Goal: Task Accomplishment & Management: Manage account settings

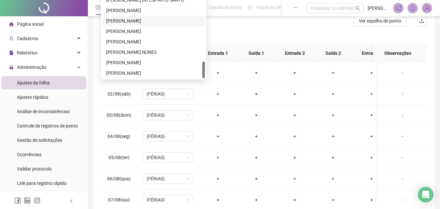
scroll to position [98, 0]
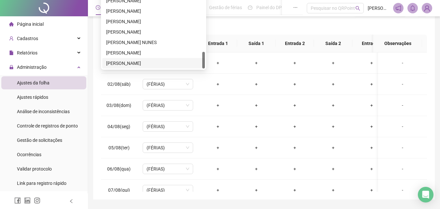
click at [163, 63] on div "[PERSON_NAME]" at bounding box center [153, 63] width 95 height 7
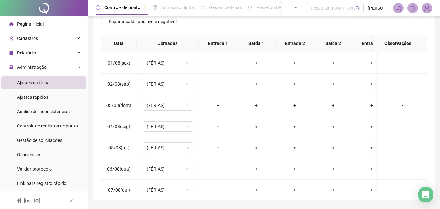
scroll to position [0, 0]
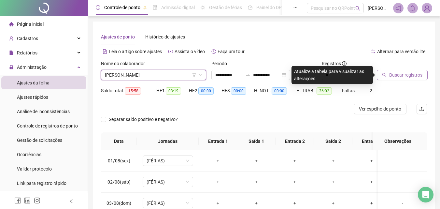
click at [398, 74] on span "Buscar registros" at bounding box center [405, 74] width 33 height 7
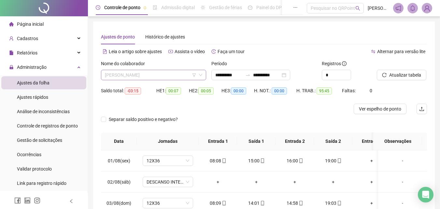
click at [173, 76] on span "[PERSON_NAME]" at bounding box center [153, 75] width 97 height 10
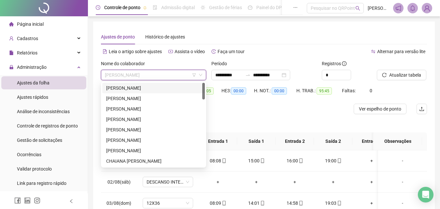
click at [177, 88] on div "[PERSON_NAME]" at bounding box center [153, 87] width 95 height 7
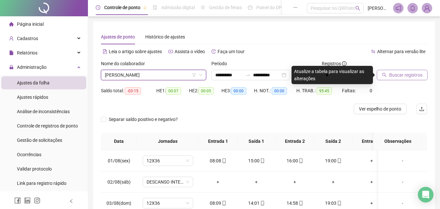
click at [407, 77] on span "Buscar registros" at bounding box center [405, 74] width 33 height 7
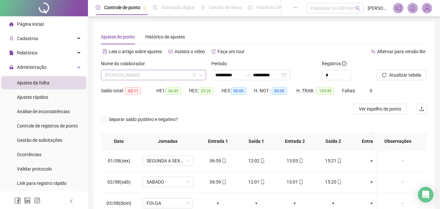
click at [173, 77] on span "[PERSON_NAME]" at bounding box center [153, 75] width 97 height 10
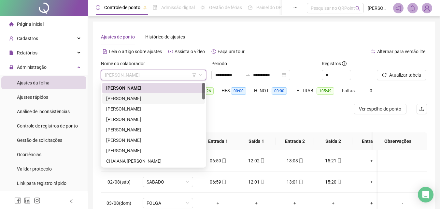
click at [143, 98] on div "[PERSON_NAME]" at bounding box center [153, 98] width 95 height 7
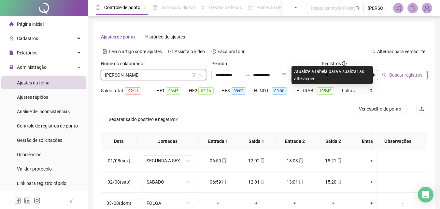
click at [394, 75] on span "Buscar registros" at bounding box center [405, 74] width 33 height 7
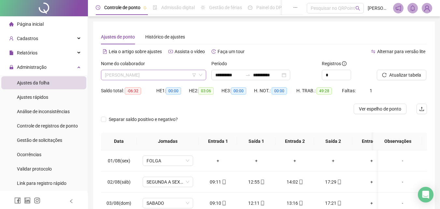
click at [176, 77] on span "[PERSON_NAME]" at bounding box center [153, 75] width 97 height 10
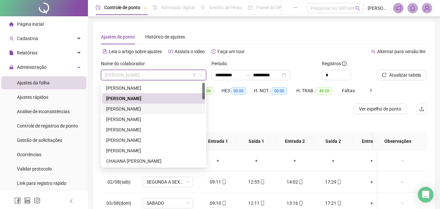
click at [147, 108] on div "[PERSON_NAME]" at bounding box center [153, 108] width 95 height 7
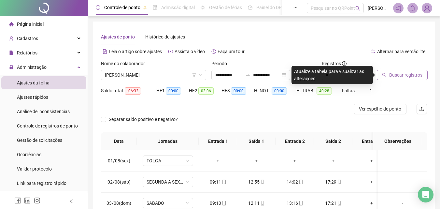
click at [405, 77] on span "Buscar registros" at bounding box center [405, 74] width 33 height 7
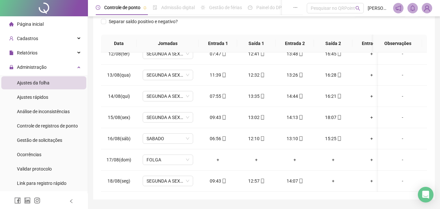
scroll to position [247, 0]
click at [53, 39] on div "Cadastros" at bounding box center [43, 38] width 85 height 13
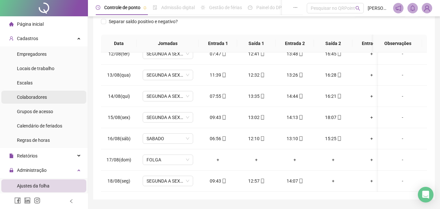
click at [40, 101] on div "Colaboradores" at bounding box center [32, 97] width 30 height 13
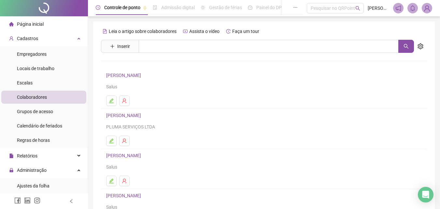
click at [128, 157] on link "[PERSON_NAME]" at bounding box center [124, 155] width 37 height 5
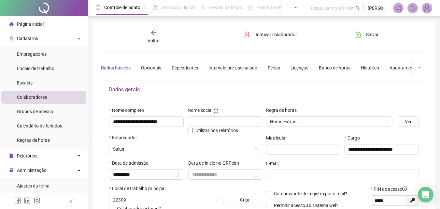
type input "***"
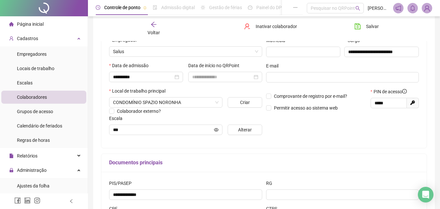
scroll to position [33, 0]
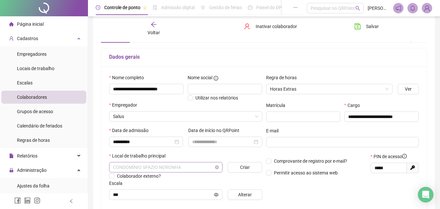
click at [195, 168] on span "CONDOMÍNIO SPAZIO NORONHA" at bounding box center [166, 167] width 106 height 10
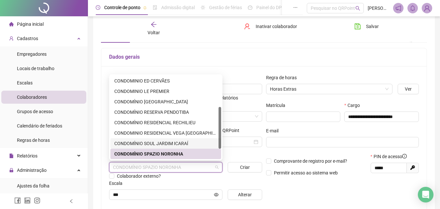
click at [176, 143] on div "CONDOMÍNIO SOUL JARDIM ICARAÍ" at bounding box center [165, 143] width 103 height 7
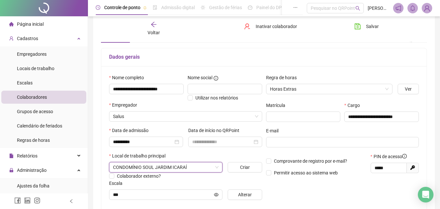
click at [323, 193] on div "**********" at bounding box center [342, 139] width 157 height 131
click at [370, 23] on span "Salvar" at bounding box center [372, 26] width 13 height 7
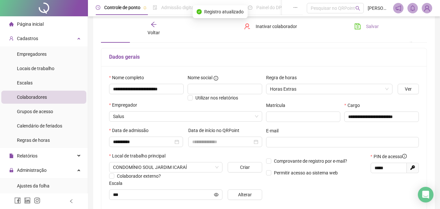
click at [373, 26] on span "Salvar" at bounding box center [372, 26] width 13 height 7
click at [370, 26] on span "Salvar" at bounding box center [372, 26] width 13 height 7
click at [78, 38] on icon at bounding box center [79, 38] width 3 height 0
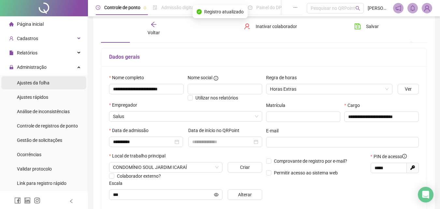
click at [42, 80] on span "Ajustes da folha" at bounding box center [33, 82] width 33 height 5
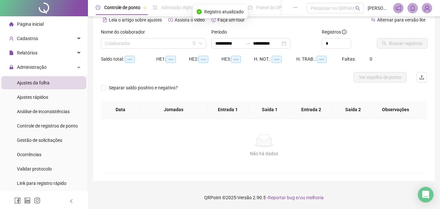
scroll to position [32, 0]
click at [280, 42] on input "**********" at bounding box center [266, 43] width 27 height 7
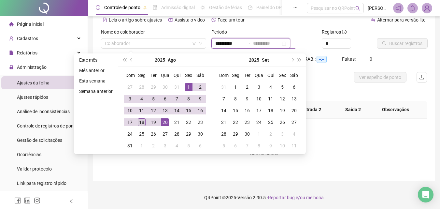
type input "**********"
click at [142, 121] on div "18" at bounding box center [142, 122] width 8 height 8
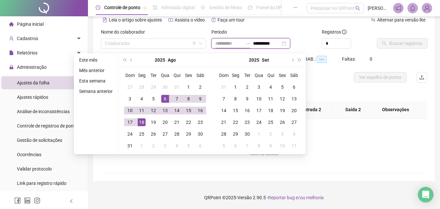
type input "**********"
click at [162, 44] on input "search" at bounding box center [150, 43] width 91 height 10
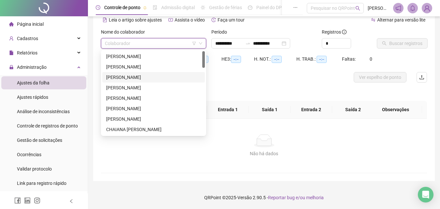
click at [154, 77] on div "[PERSON_NAME]" at bounding box center [153, 77] width 95 height 7
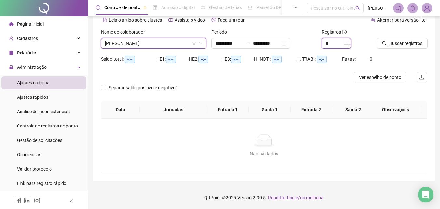
type input "*"
click at [348, 41] on icon "up" at bounding box center [347, 41] width 2 height 1
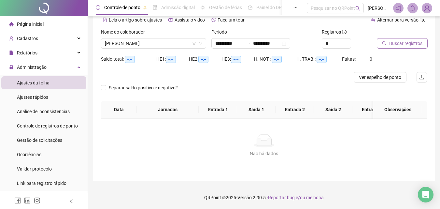
click at [393, 40] on span "Buscar registros" at bounding box center [405, 43] width 33 height 7
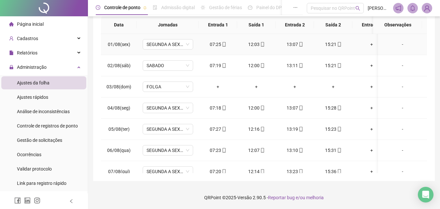
scroll to position [0, 0]
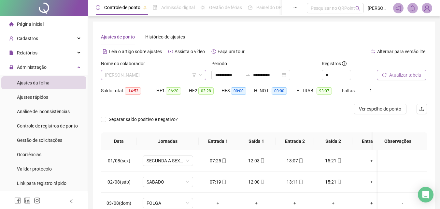
click at [178, 76] on span "[PERSON_NAME]" at bounding box center [153, 75] width 97 height 10
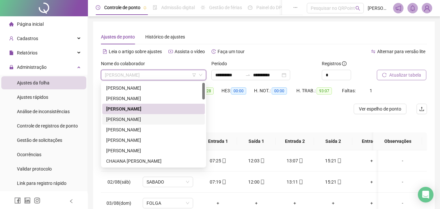
click at [145, 120] on div "[PERSON_NAME]" at bounding box center [153, 119] width 95 height 7
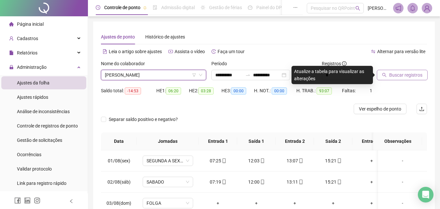
click at [416, 79] on button "Buscar registros" at bounding box center [402, 75] width 51 height 10
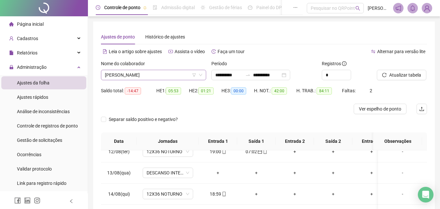
click at [176, 72] on span "[PERSON_NAME]" at bounding box center [153, 75] width 97 height 10
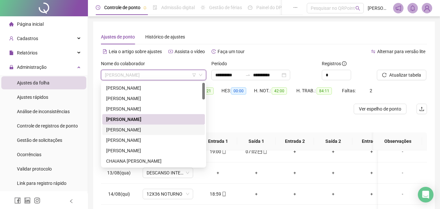
click at [158, 130] on div "[PERSON_NAME]" at bounding box center [153, 129] width 95 height 7
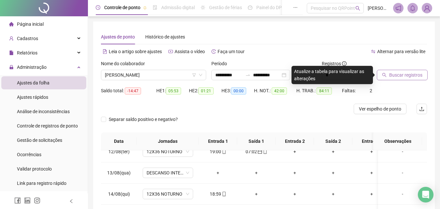
click at [390, 72] on span "Buscar registros" at bounding box center [405, 74] width 33 height 7
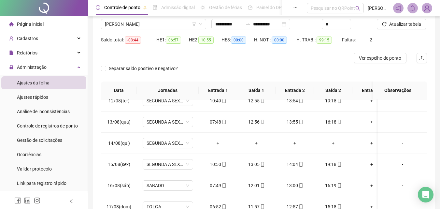
scroll to position [98, 0]
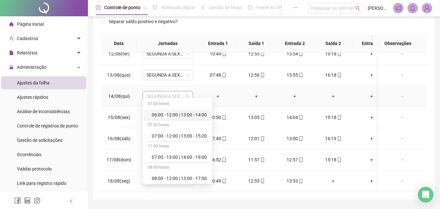
click at [165, 93] on span "SEGUNDA A SEXTA" at bounding box center [168, 96] width 43 height 10
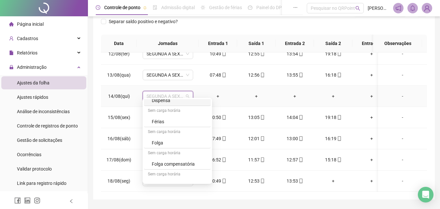
scroll to position [163, 0]
click at [162, 142] on div "Folga" at bounding box center [179, 142] width 55 height 7
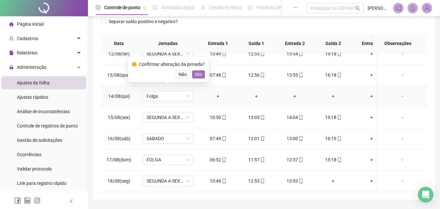
click at [200, 75] on span "Sim" at bounding box center [198, 74] width 7 height 7
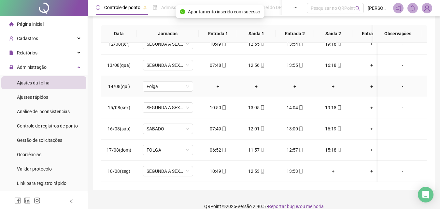
scroll to position [116, 0]
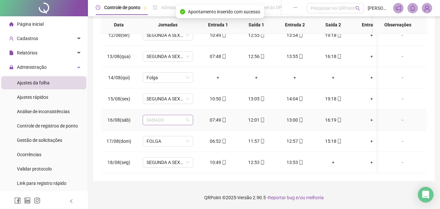
click at [161, 115] on span "SABADO" at bounding box center [168, 120] width 43 height 10
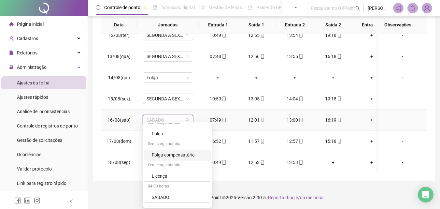
scroll to position [213, 0]
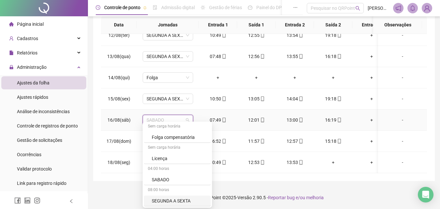
click at [166, 203] on div "SEGUNDA A SEXTA" at bounding box center [179, 200] width 55 height 7
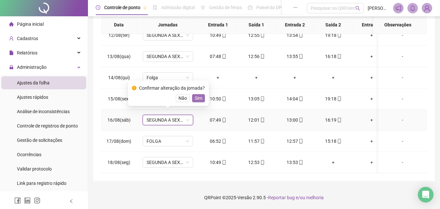
click at [200, 98] on span "Sim" at bounding box center [198, 97] width 7 height 7
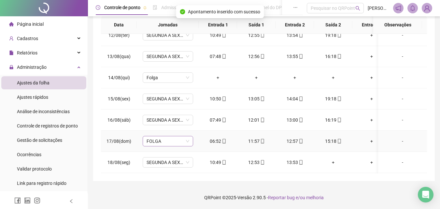
click at [169, 137] on span "FOLGA" at bounding box center [168, 141] width 43 height 10
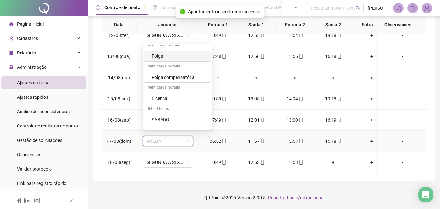
scroll to position [195, 0]
click at [174, 123] on div "SABADO" at bounding box center [177, 119] width 67 height 11
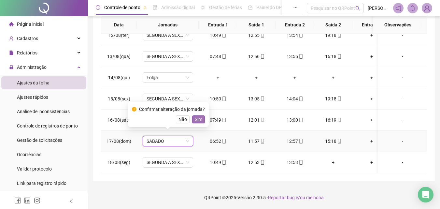
click at [195, 118] on span "Sim" at bounding box center [198, 119] width 7 height 7
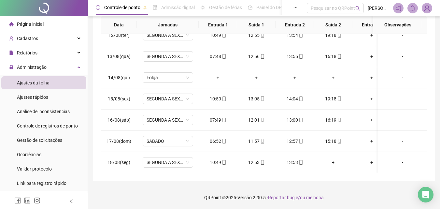
scroll to position [0, 0]
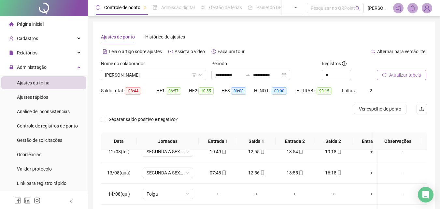
click at [403, 73] on span "Atualizar tabela" at bounding box center [405, 74] width 32 height 7
drag, startPoint x: 179, startPoint y: 74, endPoint x: 157, endPoint y: 92, distance: 29.1
click at [179, 74] on span "[PERSON_NAME]" at bounding box center [153, 75] width 97 height 10
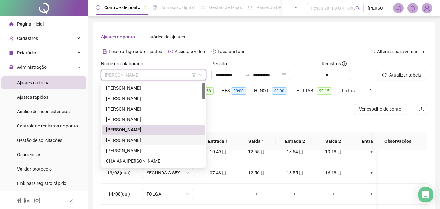
click at [142, 138] on div "[PERSON_NAME]" at bounding box center [153, 139] width 95 height 7
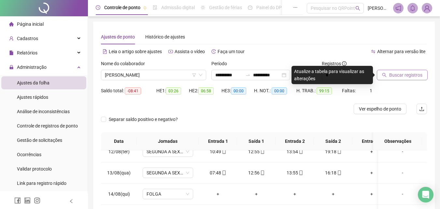
click at [403, 77] on span "Buscar registros" at bounding box center [405, 74] width 33 height 7
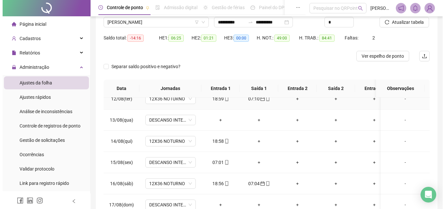
scroll to position [65, 0]
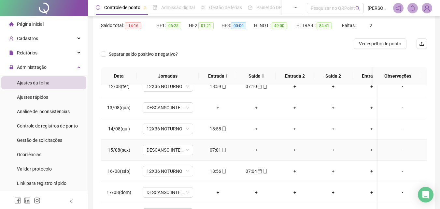
click at [213, 147] on div "07:01" at bounding box center [218, 149] width 28 height 7
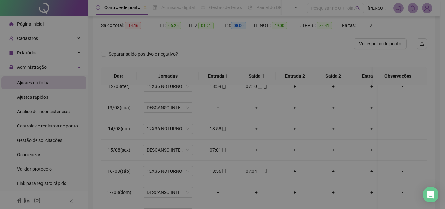
type input "**********"
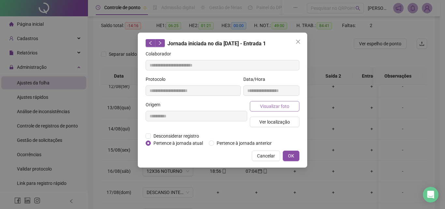
click at [286, 107] on span "Visualizar foto" at bounding box center [274, 106] width 29 height 7
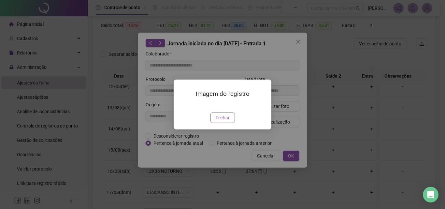
click at [229, 121] on span "Fechar" at bounding box center [223, 117] width 14 height 7
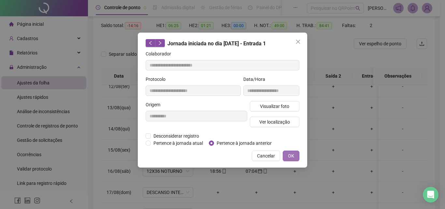
click at [292, 155] on span "OK" at bounding box center [291, 155] width 6 height 7
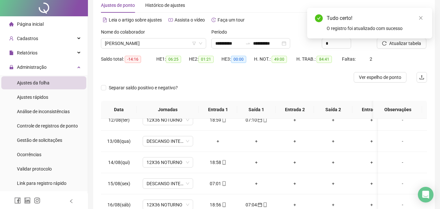
scroll to position [0, 0]
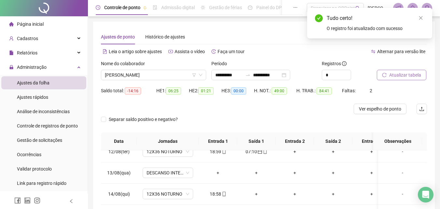
click at [403, 76] on span "Atualizar tabela" at bounding box center [405, 74] width 32 height 7
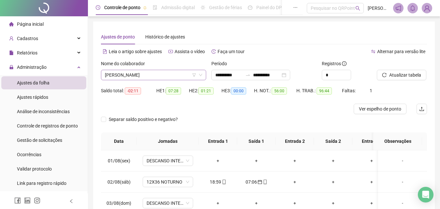
click at [172, 72] on span "[PERSON_NAME]" at bounding box center [153, 75] width 97 height 10
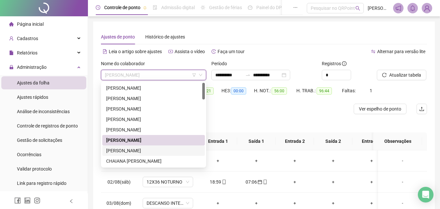
click at [121, 152] on div "[PERSON_NAME]" at bounding box center [153, 150] width 95 height 7
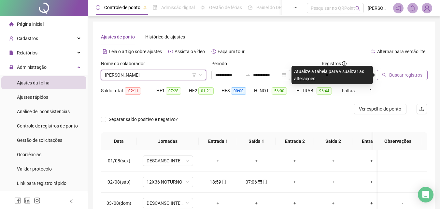
click at [401, 74] on span "Buscar registros" at bounding box center [405, 74] width 33 height 7
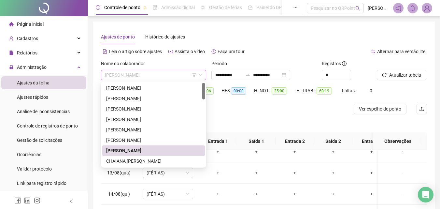
click at [173, 73] on span "[PERSON_NAME]" at bounding box center [153, 75] width 97 height 10
click at [133, 161] on div "CHAIANA [PERSON_NAME]" at bounding box center [153, 160] width 95 height 7
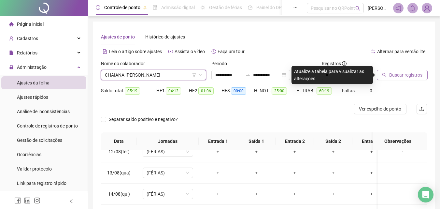
click at [392, 74] on span "Buscar registros" at bounding box center [405, 74] width 33 height 7
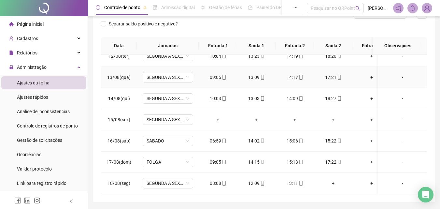
scroll to position [98, 0]
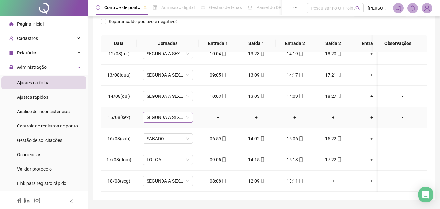
click at [163, 112] on span "SEGUNDA A SEXTA" at bounding box center [168, 117] width 43 height 10
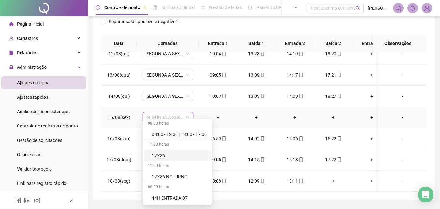
scroll to position [163, 0]
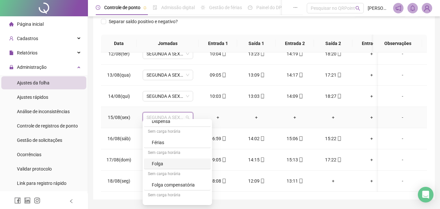
click at [164, 165] on div "Folga" at bounding box center [179, 163] width 55 height 7
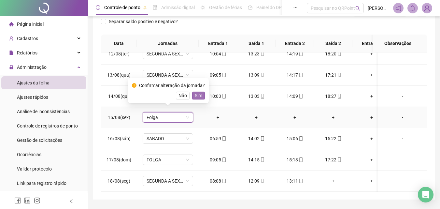
click at [201, 96] on span "Sim" at bounding box center [198, 95] width 7 height 7
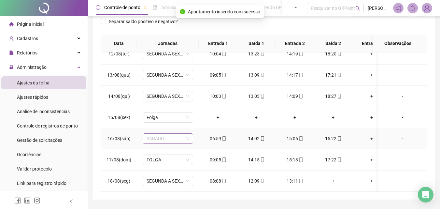
click at [168, 136] on span "SABADO" at bounding box center [168, 139] width 43 height 10
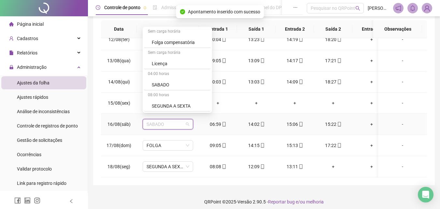
scroll to position [116, 0]
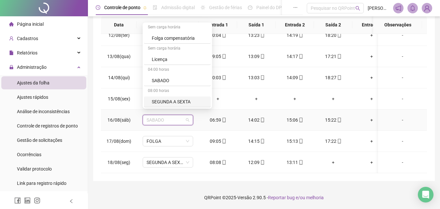
click at [175, 99] on div "SEGUNDA A SEXTA" at bounding box center [179, 101] width 55 height 7
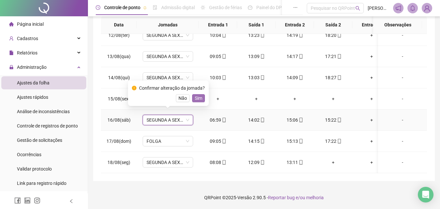
click at [197, 98] on span "Sim" at bounding box center [198, 97] width 7 height 7
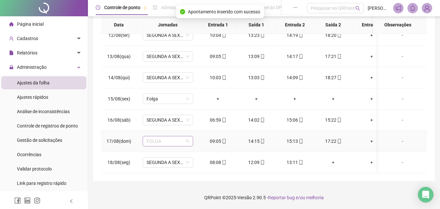
click at [164, 136] on span "FOLGA" at bounding box center [168, 141] width 43 height 10
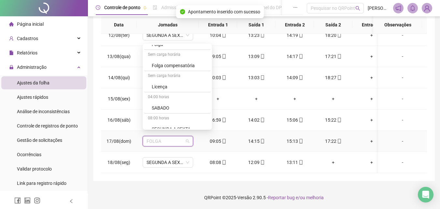
scroll to position [213, 0]
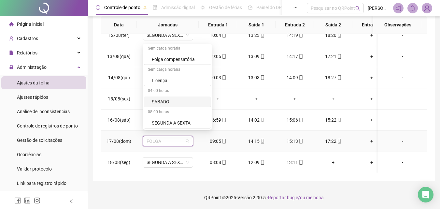
click at [168, 102] on div "SABADO" at bounding box center [179, 101] width 55 height 7
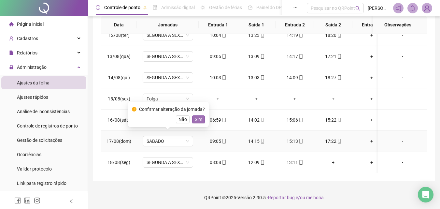
click at [197, 118] on span "Sim" at bounding box center [198, 119] width 7 height 7
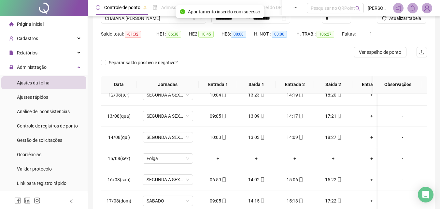
scroll to position [0, 0]
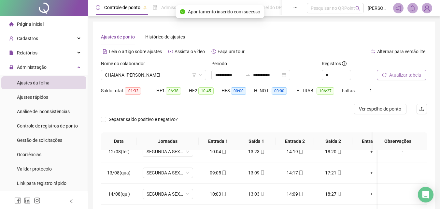
click at [405, 75] on span "Atualizar tabela" at bounding box center [405, 74] width 32 height 7
click at [181, 75] on span "CHAIANA [PERSON_NAME]" at bounding box center [153, 75] width 97 height 10
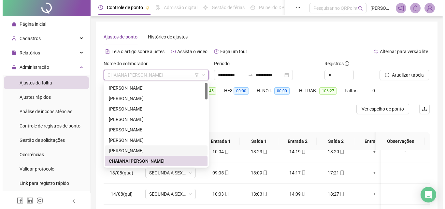
scroll to position [65, 0]
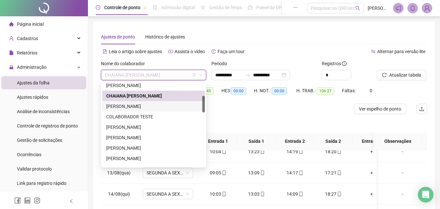
click at [145, 107] on div "[PERSON_NAME]" at bounding box center [153, 106] width 95 height 7
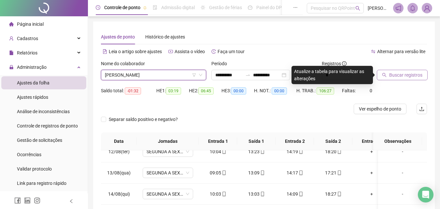
click at [406, 75] on span "Buscar registros" at bounding box center [405, 74] width 33 height 7
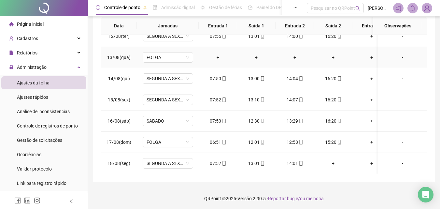
scroll to position [116, 0]
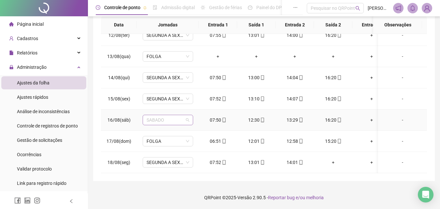
click at [169, 116] on span "SABADO" at bounding box center [168, 120] width 43 height 10
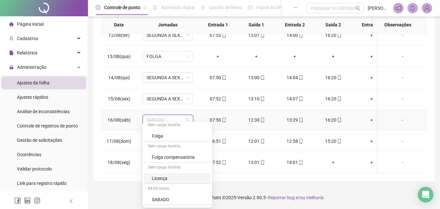
scroll to position [213, 0]
drag, startPoint x: 172, startPoint y: 199, endPoint x: 176, endPoint y: 170, distance: 29.9
click at [172, 199] on div "SEGUNDA A SEXTA" at bounding box center [179, 200] width 55 height 7
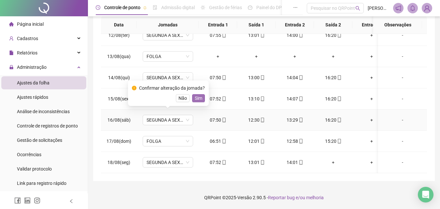
click at [199, 99] on span "Sim" at bounding box center [198, 97] width 7 height 7
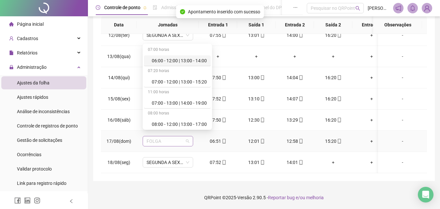
click at [170, 136] on span "FOLGA" at bounding box center [168, 141] width 43 height 10
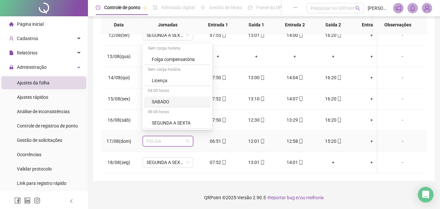
click at [171, 105] on div "SABADO" at bounding box center [179, 101] width 55 height 7
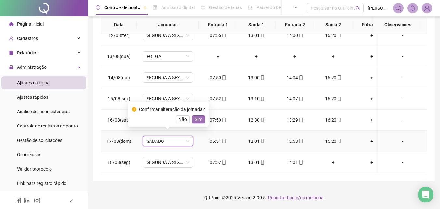
click at [198, 120] on span "Sim" at bounding box center [198, 119] width 7 height 7
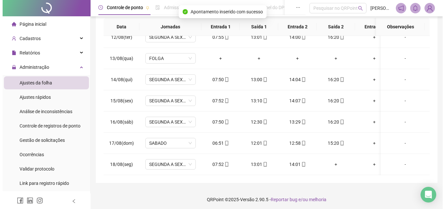
scroll to position [0, 0]
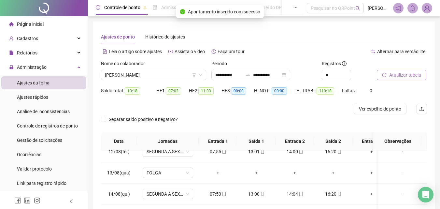
click at [407, 73] on span "Atualizar tabela" at bounding box center [405, 74] width 32 height 7
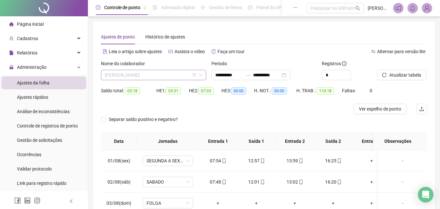
drag, startPoint x: 185, startPoint y: 74, endPoint x: 159, endPoint y: 100, distance: 35.9
click at [184, 74] on span "[PERSON_NAME]" at bounding box center [153, 75] width 97 height 10
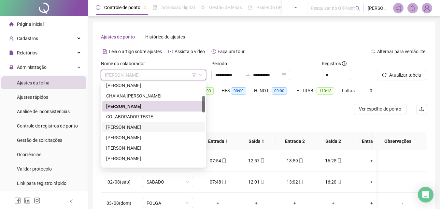
click at [143, 124] on div "[PERSON_NAME]" at bounding box center [153, 126] width 95 height 7
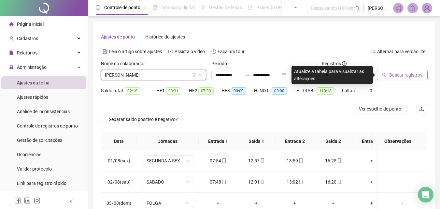
click at [405, 73] on span "Buscar registros" at bounding box center [405, 74] width 33 height 7
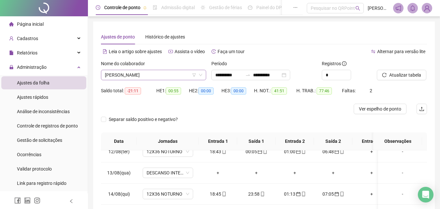
click at [168, 73] on span "[PERSON_NAME]" at bounding box center [153, 75] width 97 height 10
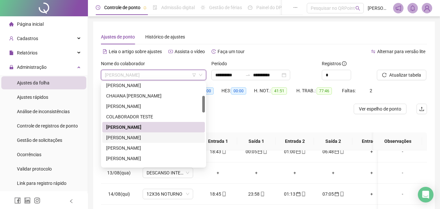
click at [135, 136] on div "[PERSON_NAME]" at bounding box center [153, 137] width 95 height 7
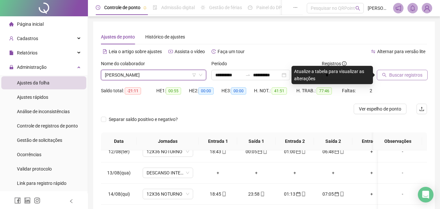
click at [397, 75] on span "Buscar registros" at bounding box center [405, 74] width 33 height 7
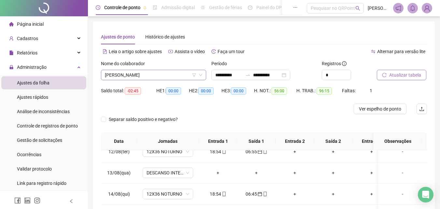
click at [187, 75] on span "[PERSON_NAME]" at bounding box center [153, 75] width 97 height 10
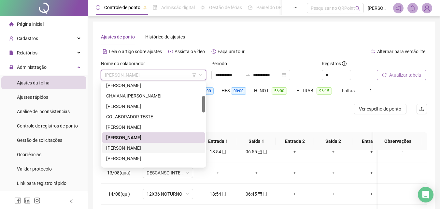
click at [129, 149] on div "[PERSON_NAME]" at bounding box center [153, 147] width 95 height 7
click at [129, 149] on th "Data" at bounding box center [119, 141] width 36 height 18
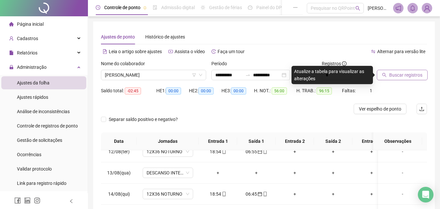
drag, startPoint x: 413, startPoint y: 72, endPoint x: 409, endPoint y: 73, distance: 3.4
click at [412, 72] on span "Buscar registros" at bounding box center [405, 74] width 33 height 7
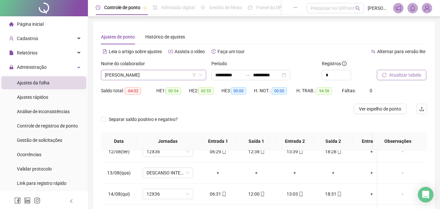
click at [176, 75] on span "[PERSON_NAME]" at bounding box center [153, 75] width 97 height 10
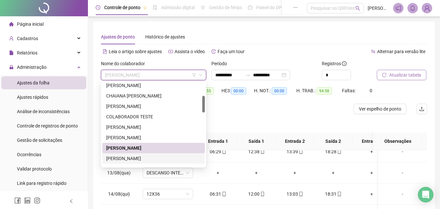
drag, startPoint x: 145, startPoint y: 162, endPoint x: 175, endPoint y: 146, distance: 33.8
click at [145, 161] on div "[PERSON_NAME]" at bounding box center [153, 158] width 95 height 7
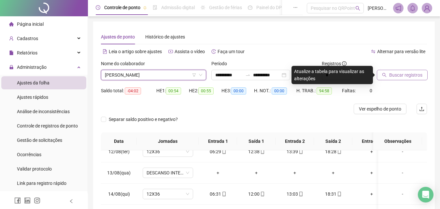
click at [401, 76] on span "Buscar registros" at bounding box center [405, 74] width 33 height 7
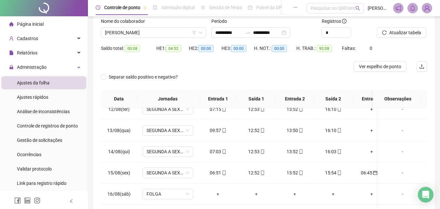
scroll to position [98, 0]
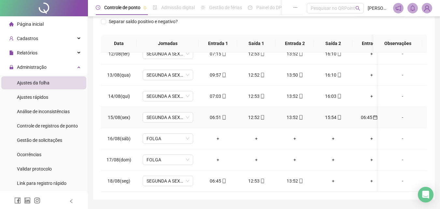
click at [367, 114] on div "06:45" at bounding box center [372, 117] width 28 height 7
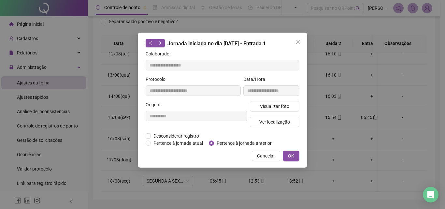
type input "**********"
click at [283, 99] on div "**********" at bounding box center [271, 88] width 59 height 25
click at [283, 102] on button "Visualizar foto" at bounding box center [274, 106] width 49 height 10
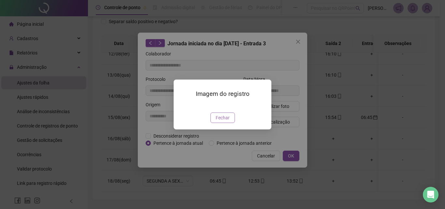
click at [229, 121] on span "Fechar" at bounding box center [223, 117] width 14 height 7
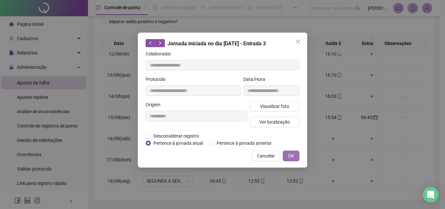
click at [289, 154] on span "OK" at bounding box center [291, 155] width 6 height 7
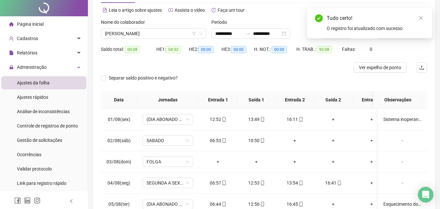
scroll to position [0, 0]
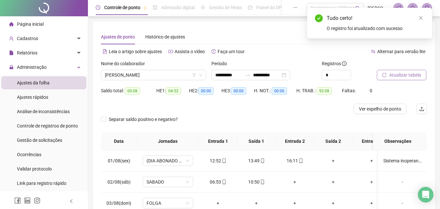
click at [405, 74] on span "Atualizar tabela" at bounding box center [405, 74] width 32 height 7
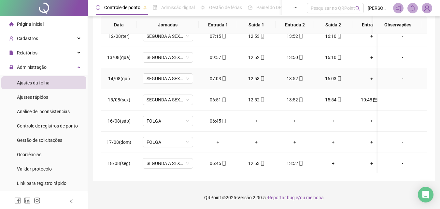
scroll to position [247, 0]
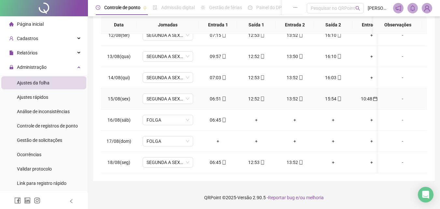
click at [365, 95] on div "10:48" at bounding box center [372, 98] width 28 height 7
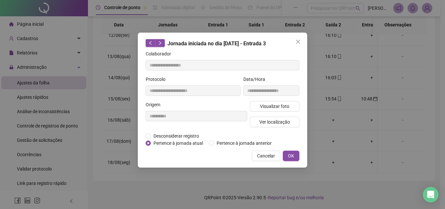
type input "**********"
click at [281, 105] on span "Visualizar foto" at bounding box center [274, 106] width 29 height 7
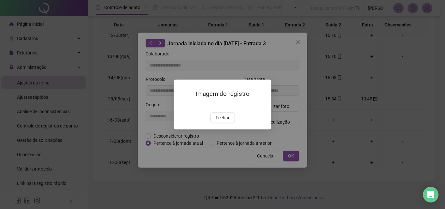
drag, startPoint x: 223, startPoint y: 159, endPoint x: 240, endPoint y: 152, distance: 18.0
click at [223, 123] on button "Fechar" at bounding box center [222, 117] width 24 height 10
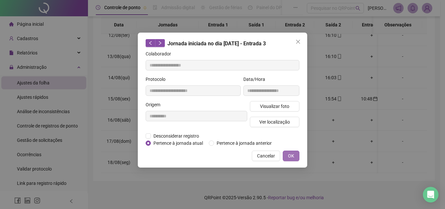
click at [286, 155] on button "OK" at bounding box center [291, 155] width 17 height 10
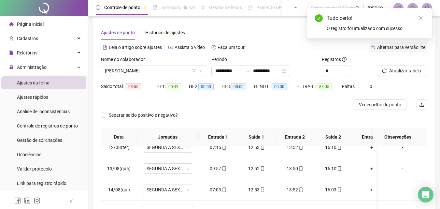
scroll to position [0, 0]
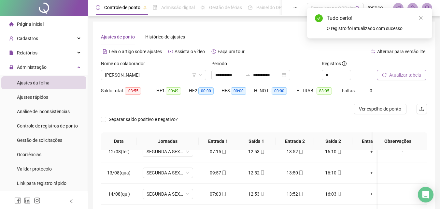
click at [410, 72] on span "Atualizar tabela" at bounding box center [405, 74] width 32 height 7
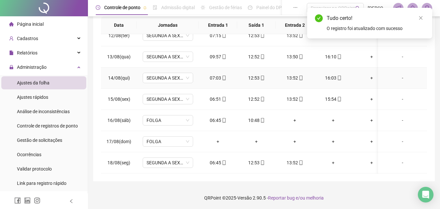
scroll to position [116, 0]
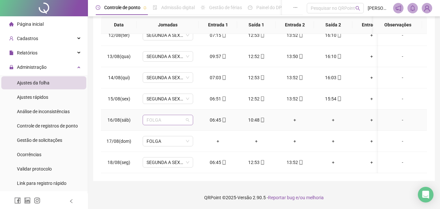
click at [152, 119] on span "FOLGA" at bounding box center [168, 120] width 43 height 10
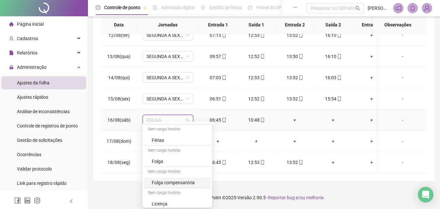
scroll to position [195, 0]
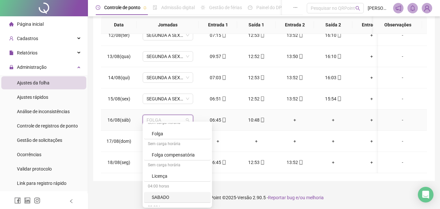
click at [161, 199] on div "SABADO" at bounding box center [179, 196] width 55 height 7
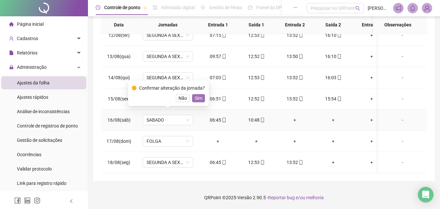
click at [198, 98] on span "Sim" at bounding box center [198, 97] width 7 height 7
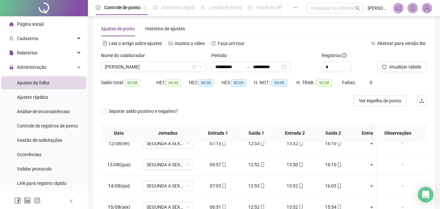
scroll to position [0, 0]
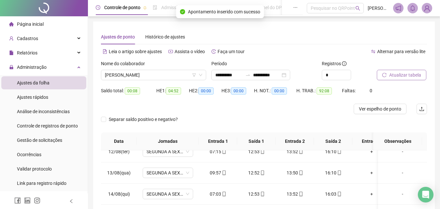
click at [396, 74] on span "Atualizar tabela" at bounding box center [405, 74] width 32 height 7
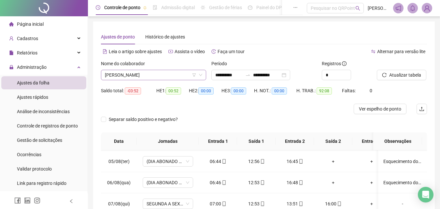
click at [153, 74] on span "[PERSON_NAME]" at bounding box center [153, 75] width 97 height 10
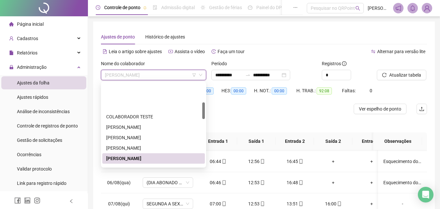
scroll to position [98, 0]
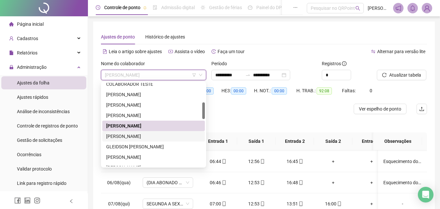
click at [136, 136] on div "[PERSON_NAME]" at bounding box center [153, 136] width 95 height 7
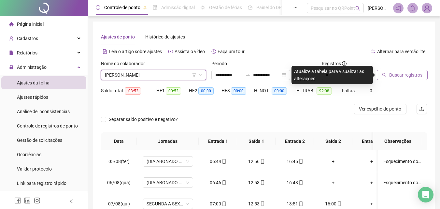
click at [395, 74] on span "Buscar registros" at bounding box center [405, 74] width 33 height 7
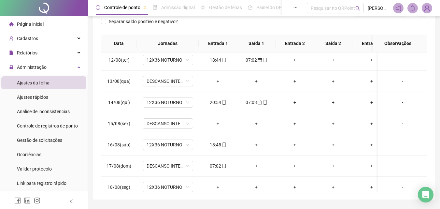
scroll to position [247, 0]
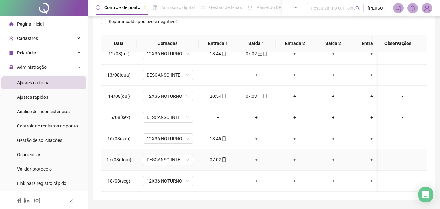
click at [214, 156] on div "07:02" at bounding box center [218, 159] width 28 height 7
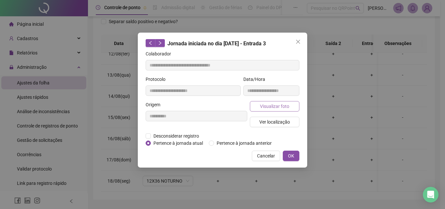
type input "**********"
click at [272, 107] on span "Visualizar foto" at bounding box center [274, 106] width 29 height 7
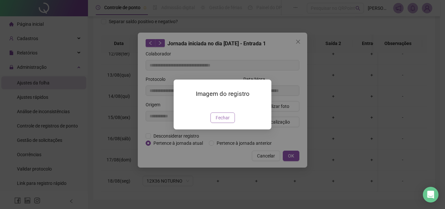
click at [224, 121] on span "Fechar" at bounding box center [223, 117] width 14 height 7
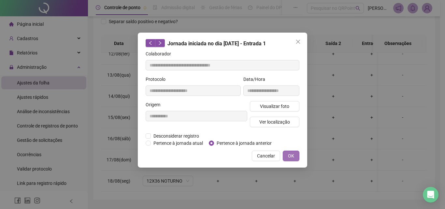
click at [292, 154] on span "OK" at bounding box center [291, 155] width 6 height 7
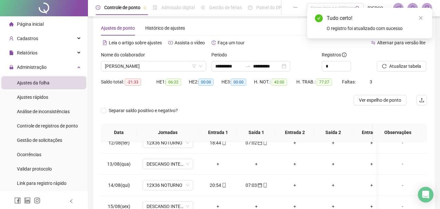
scroll to position [0, 0]
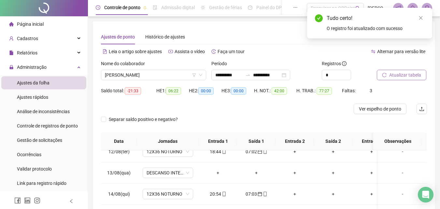
click at [419, 77] on span "Atualizar tabela" at bounding box center [405, 74] width 32 height 7
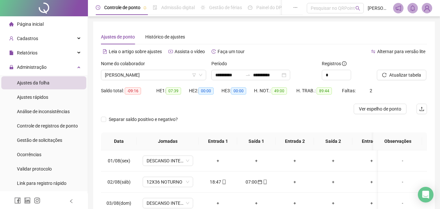
click at [180, 75] on span "[PERSON_NAME]" at bounding box center [153, 75] width 97 height 10
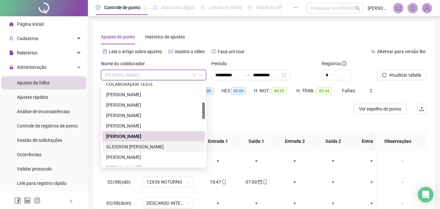
click at [122, 147] on div "GLEIDSON [PERSON_NAME]" at bounding box center [153, 146] width 95 height 7
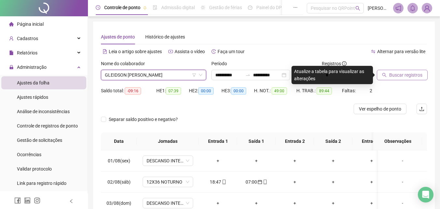
click at [407, 74] on span "Buscar registros" at bounding box center [405, 74] width 33 height 7
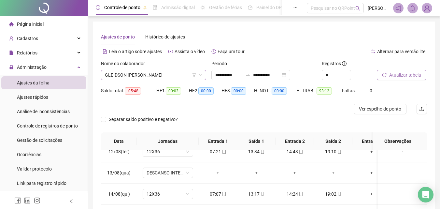
click at [178, 73] on span "GLEIDSON [PERSON_NAME]" at bounding box center [153, 75] width 97 height 10
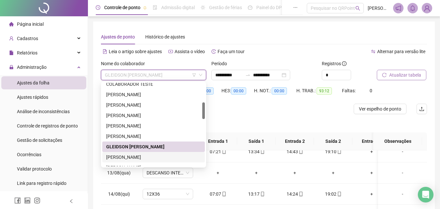
click at [134, 156] on div "[PERSON_NAME]" at bounding box center [153, 156] width 95 height 7
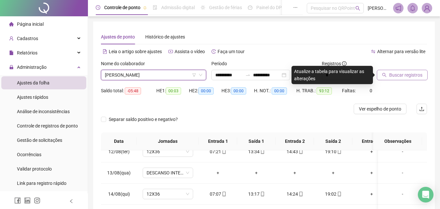
click at [402, 77] on span "Buscar registros" at bounding box center [405, 74] width 33 height 7
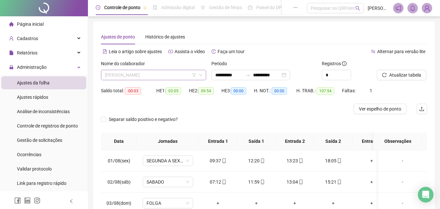
click at [176, 76] on span "[PERSON_NAME]" at bounding box center [153, 75] width 97 height 10
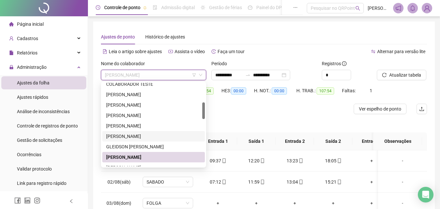
scroll to position [130, 0]
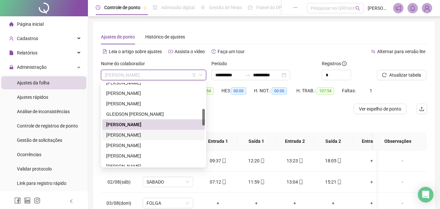
click at [141, 135] on div "[PERSON_NAME]" at bounding box center [153, 134] width 95 height 7
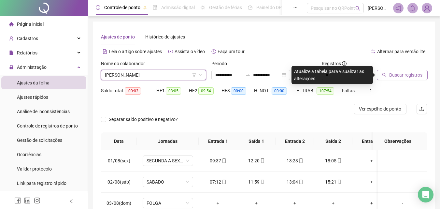
click at [406, 75] on span "Buscar registros" at bounding box center [405, 74] width 33 height 7
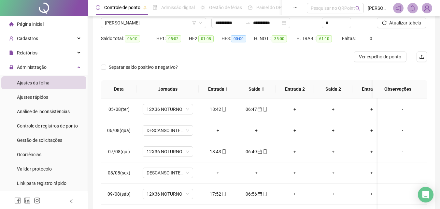
scroll to position [0, 0]
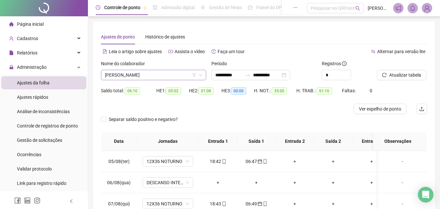
click at [178, 74] on span "[PERSON_NAME]" at bounding box center [153, 75] width 97 height 10
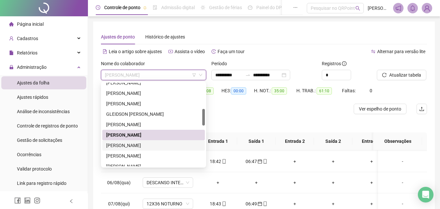
click at [133, 146] on div "[PERSON_NAME]" at bounding box center [153, 145] width 95 height 7
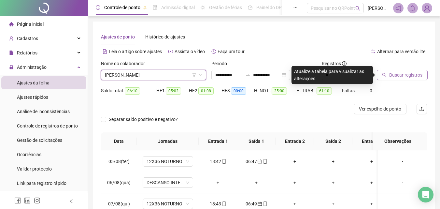
click at [396, 76] on span "Buscar registros" at bounding box center [405, 74] width 33 height 7
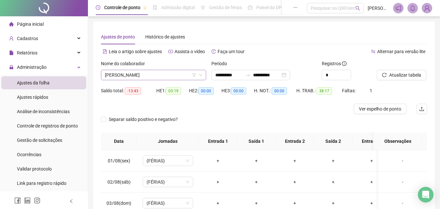
click at [174, 75] on span "[PERSON_NAME]" at bounding box center [153, 75] width 97 height 10
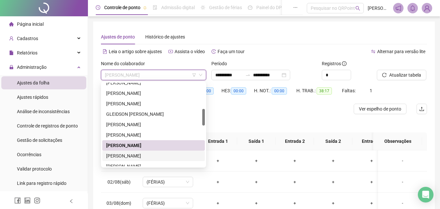
click at [125, 157] on div "[PERSON_NAME]" at bounding box center [153, 155] width 95 height 7
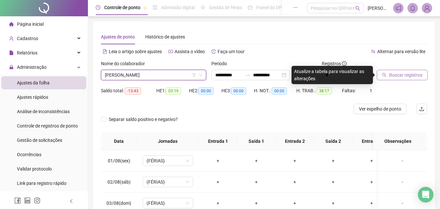
click at [406, 76] on span "Buscar registros" at bounding box center [405, 74] width 33 height 7
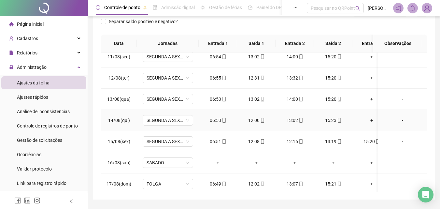
scroll to position [228, 0]
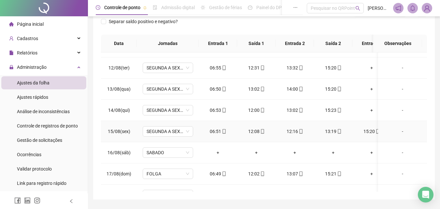
click at [367, 131] on div "15:20" at bounding box center [372, 131] width 28 height 7
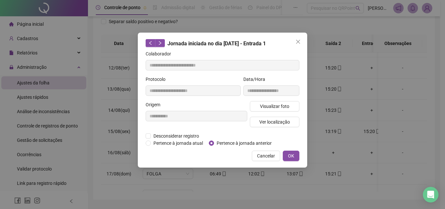
type input "**********"
click at [282, 106] on span "Visualizar foto" at bounding box center [274, 106] width 29 height 7
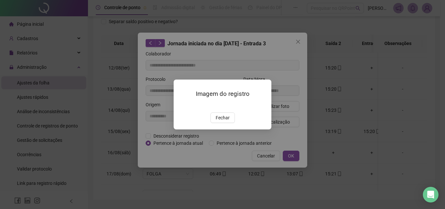
drag, startPoint x: 223, startPoint y: 155, endPoint x: 238, endPoint y: 132, distance: 27.8
click at [223, 121] on span "Fechar" at bounding box center [223, 117] width 14 height 7
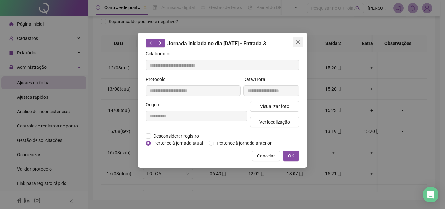
click at [297, 44] on icon "close" at bounding box center [297, 41] width 5 height 5
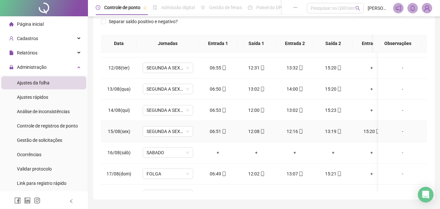
click at [330, 131] on div "13:19" at bounding box center [333, 131] width 28 height 7
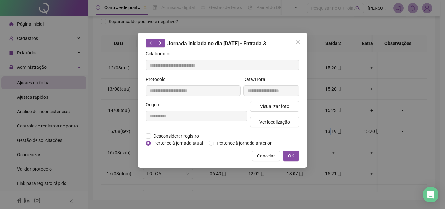
type input "**********"
click at [277, 105] on span "Visualizar foto" at bounding box center [274, 106] width 29 height 7
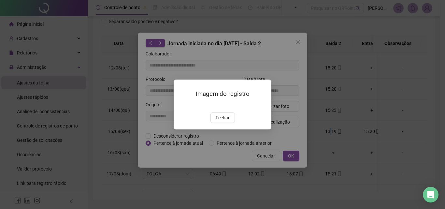
drag, startPoint x: 223, startPoint y: 155, endPoint x: 229, endPoint y: 143, distance: 13.3
click at [225, 121] on span "Fechar" at bounding box center [223, 117] width 14 height 7
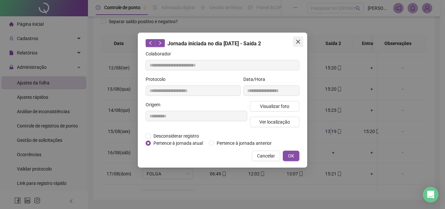
click at [302, 41] on span "Close" at bounding box center [298, 41] width 10 height 5
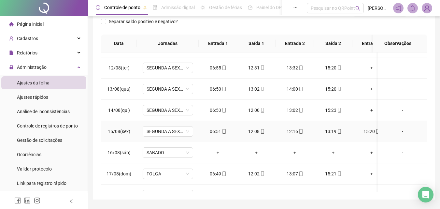
click at [293, 132] on div "12:16" at bounding box center [295, 131] width 28 height 7
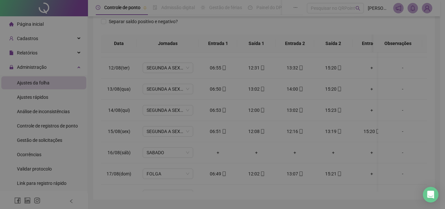
type input "**********"
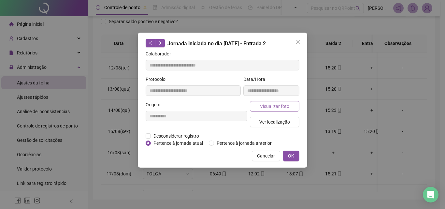
click at [280, 104] on span "Visualizar foto" at bounding box center [274, 106] width 29 height 7
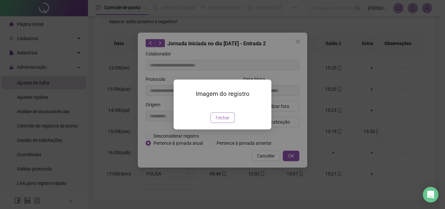
click at [225, 121] on span "Fechar" at bounding box center [223, 117] width 14 height 7
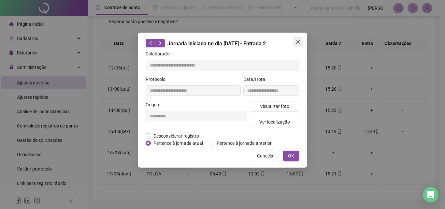
click at [301, 41] on span "Close" at bounding box center [298, 41] width 10 height 5
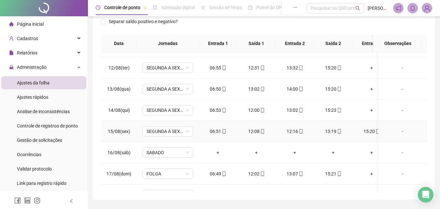
click at [251, 130] on div "12:08" at bounding box center [256, 131] width 28 height 7
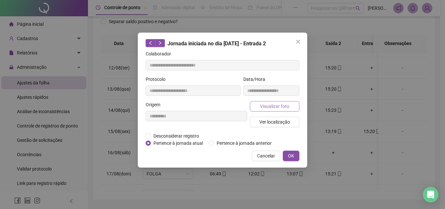
click at [264, 103] on span "Visualizar foto" at bounding box center [274, 106] width 29 height 7
type input "**********"
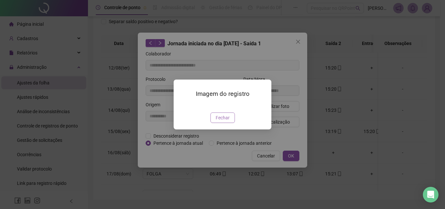
click at [226, 121] on span "Fechar" at bounding box center [223, 117] width 14 height 7
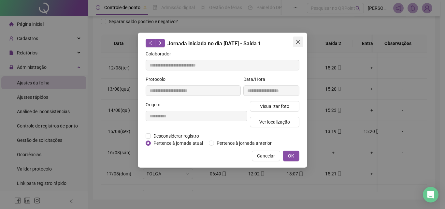
click at [296, 44] on icon "close" at bounding box center [297, 41] width 5 height 5
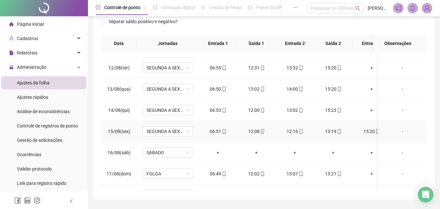
click at [292, 132] on div "12:16" at bounding box center [295, 131] width 28 height 7
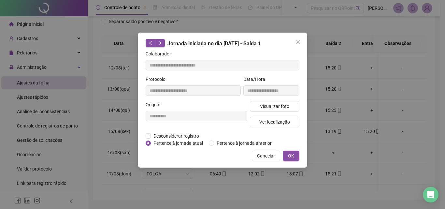
type input "**********"
click at [284, 106] on span "Visualizar foto" at bounding box center [274, 106] width 29 height 7
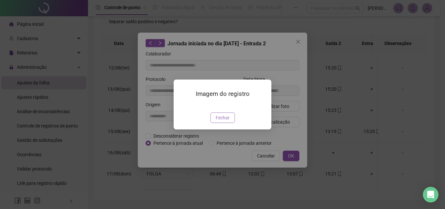
click at [218, 121] on span "Fechar" at bounding box center [223, 117] width 14 height 7
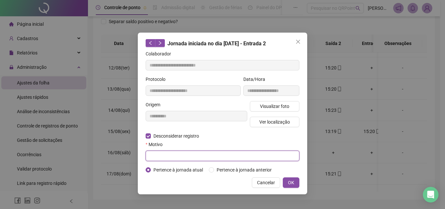
click at [162, 155] on input "text" at bounding box center [223, 155] width 154 height 10
type input "****"
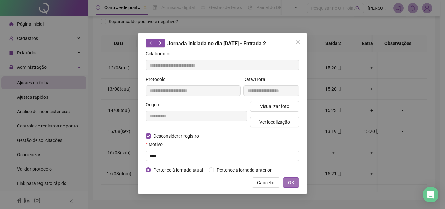
click at [290, 181] on span "OK" at bounding box center [291, 182] width 6 height 7
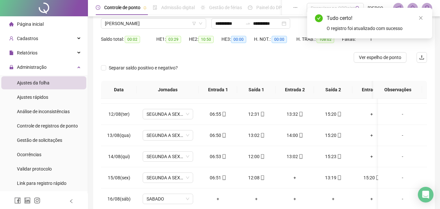
scroll to position [0, 0]
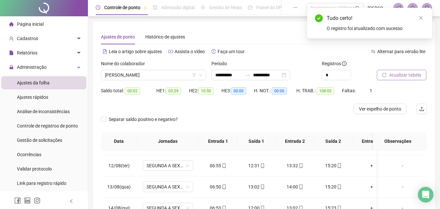
click at [406, 77] on span "Atualizar tabela" at bounding box center [405, 74] width 32 height 7
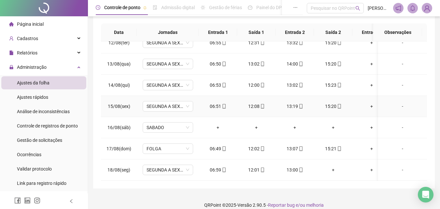
scroll to position [116, 0]
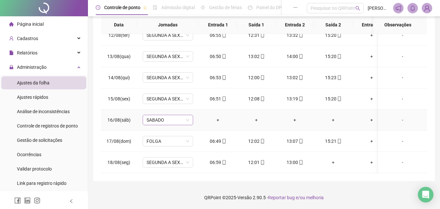
click at [159, 119] on span "SABADO" at bounding box center [168, 120] width 43 height 10
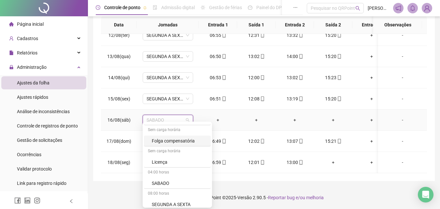
scroll to position [213, 0]
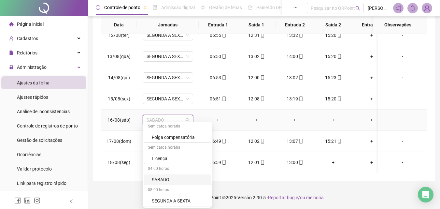
click at [167, 182] on div "SABADO" at bounding box center [179, 179] width 55 height 7
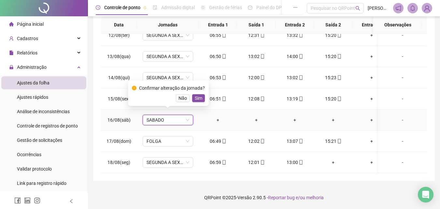
click at [176, 118] on span "SABADO" at bounding box center [168, 120] width 43 height 10
click at [176, 117] on span "SABADO" at bounding box center [168, 120] width 43 height 10
click at [170, 116] on span "SABADO" at bounding box center [168, 120] width 43 height 10
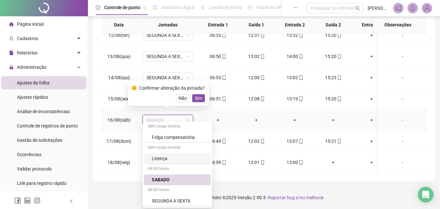
scroll to position [148, 0]
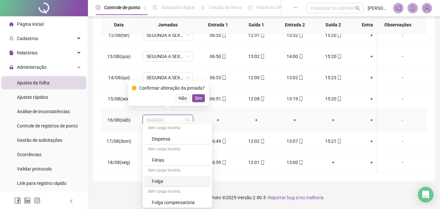
click at [164, 181] on div "Folga" at bounding box center [179, 180] width 55 height 7
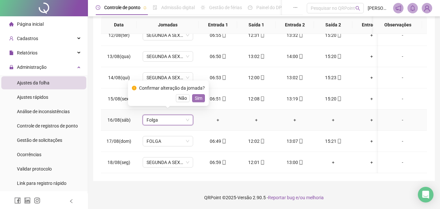
click at [197, 99] on span "Sim" at bounding box center [198, 97] width 7 height 7
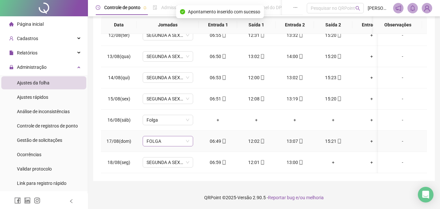
click at [166, 139] on span "FOLGA" at bounding box center [168, 141] width 43 height 10
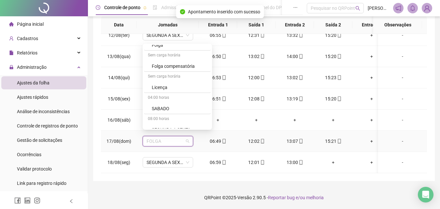
scroll to position [213, 0]
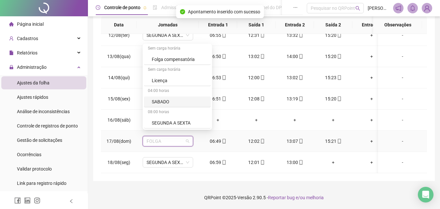
click at [166, 100] on div "SABADO" at bounding box center [179, 101] width 55 height 7
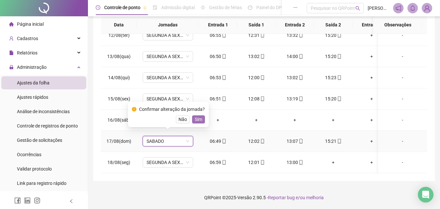
click at [198, 119] on span "Sim" at bounding box center [198, 119] width 7 height 7
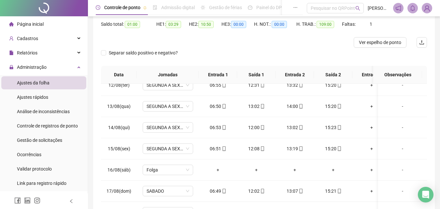
scroll to position [0, 0]
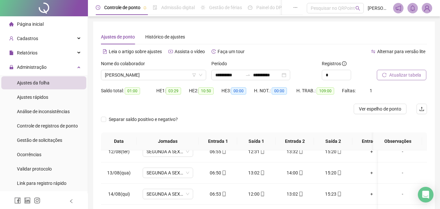
click at [399, 75] on span "Atualizar tabela" at bounding box center [405, 74] width 32 height 7
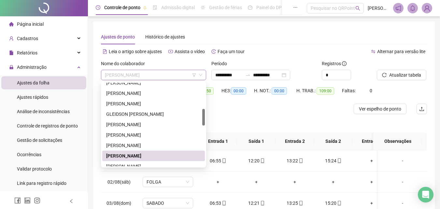
click at [176, 75] on span "[PERSON_NAME]" at bounding box center [153, 75] width 97 height 10
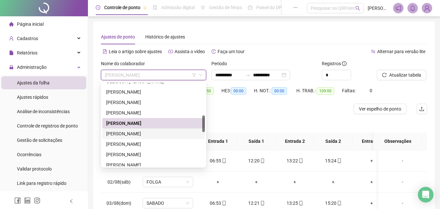
click at [152, 135] on div "[PERSON_NAME]" at bounding box center [153, 133] width 95 height 7
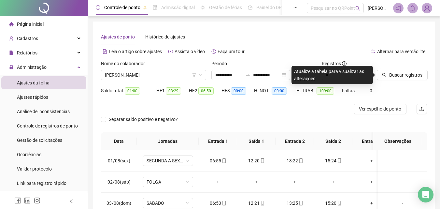
drag, startPoint x: 410, startPoint y: 76, endPoint x: 363, endPoint y: 86, distance: 47.6
click at [410, 76] on span "Buscar registros" at bounding box center [405, 74] width 33 height 7
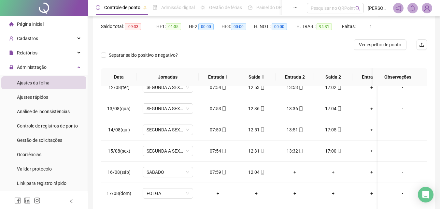
scroll to position [0, 0]
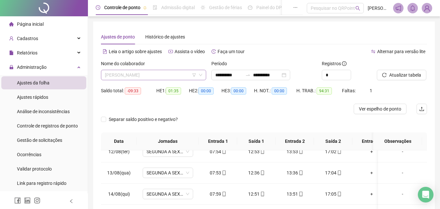
click at [183, 77] on span "[PERSON_NAME]" at bounding box center [153, 75] width 97 height 10
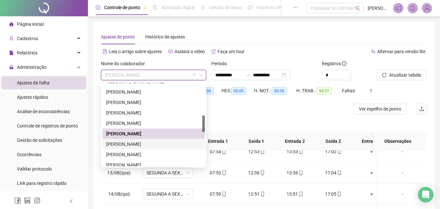
click at [141, 145] on div "[PERSON_NAME]" at bounding box center [153, 143] width 95 height 7
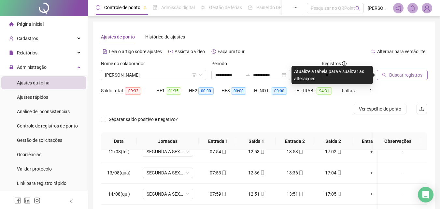
click at [399, 75] on span "Buscar registros" at bounding box center [405, 74] width 33 height 7
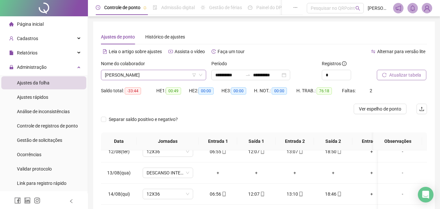
click at [180, 73] on span "[PERSON_NAME]" at bounding box center [153, 75] width 97 height 10
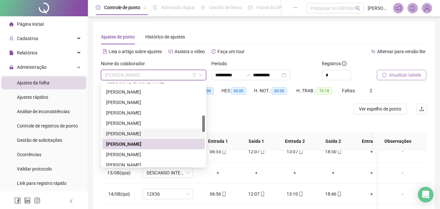
click at [152, 135] on div "[PERSON_NAME]" at bounding box center [153, 133] width 95 height 7
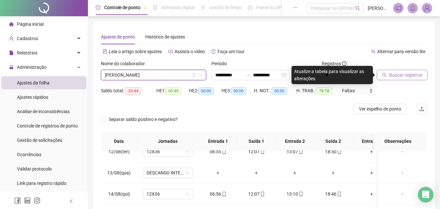
click at [414, 72] on span "Buscar registros" at bounding box center [405, 74] width 33 height 7
